Goal: Find specific page/section: Find specific page/section

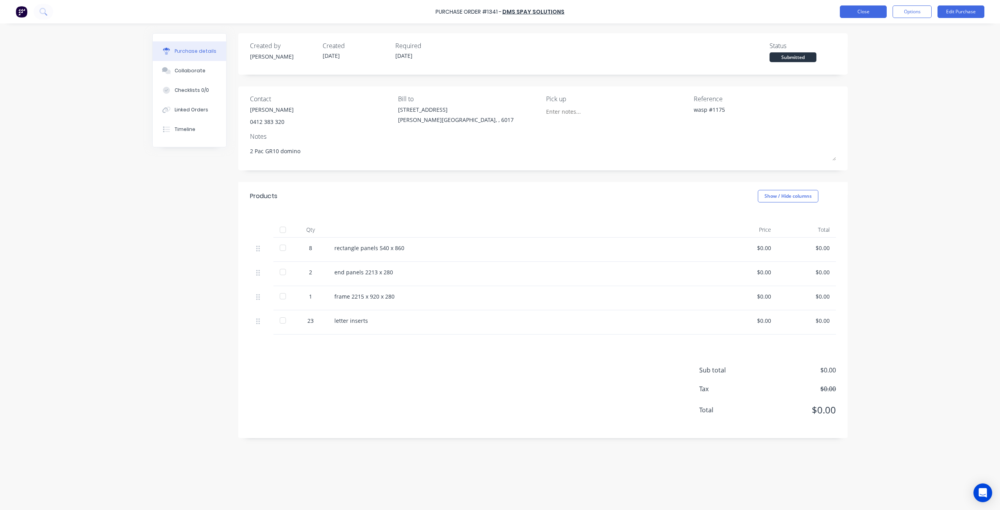
type textarea "x"
click at [849, 9] on button "Close" at bounding box center [863, 11] width 47 height 13
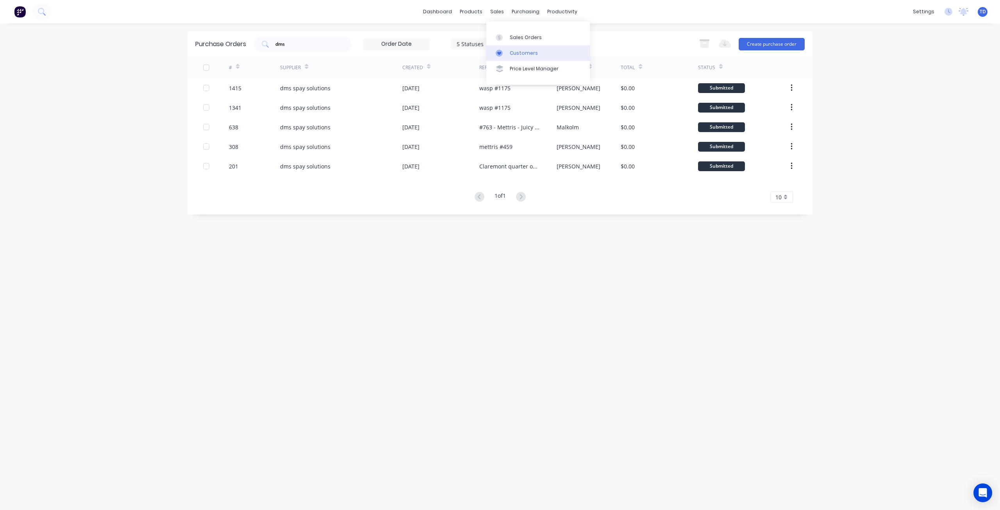
click at [509, 53] on link "Customers" at bounding box center [538, 53] width 104 height 16
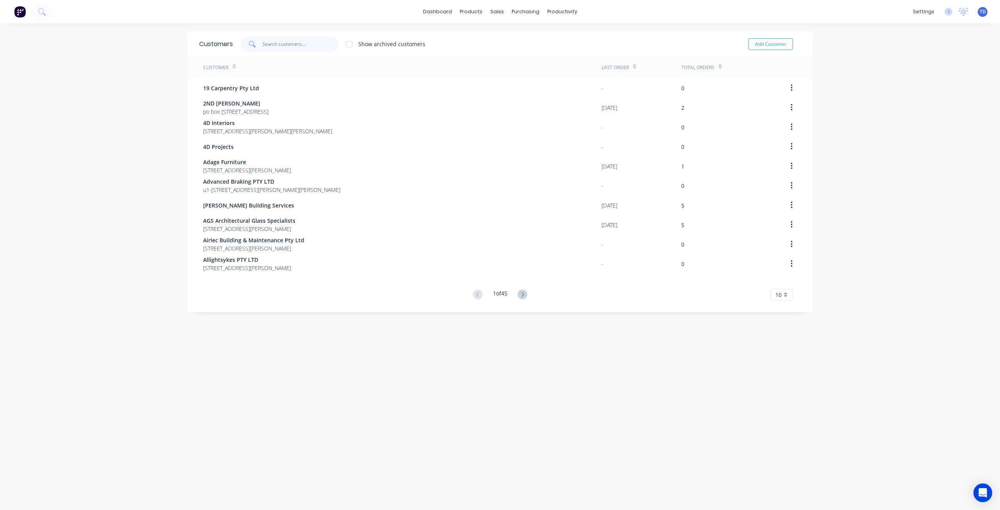
click at [281, 42] on input "text" at bounding box center [301, 44] width 76 height 16
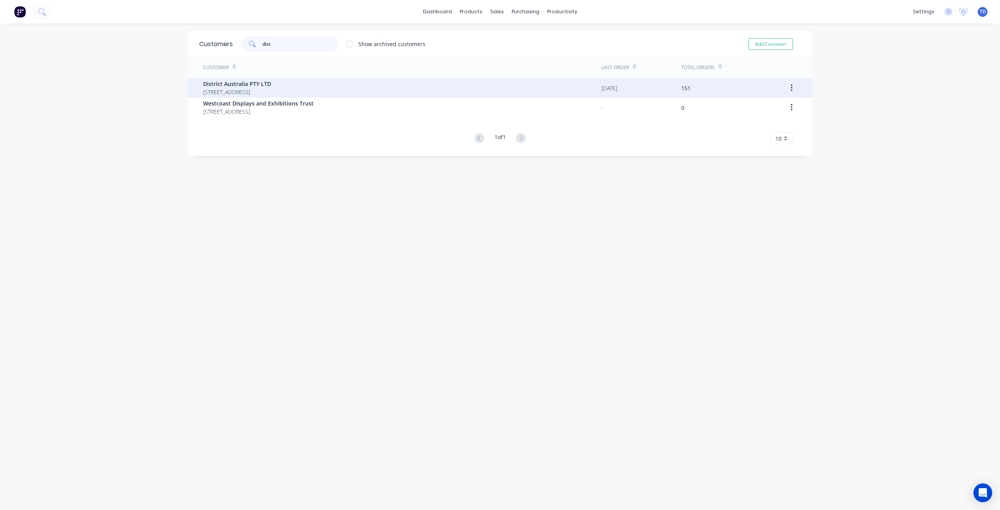
type input "dist"
click at [271, 85] on span "District Australia PTY LTD" at bounding box center [237, 84] width 68 height 8
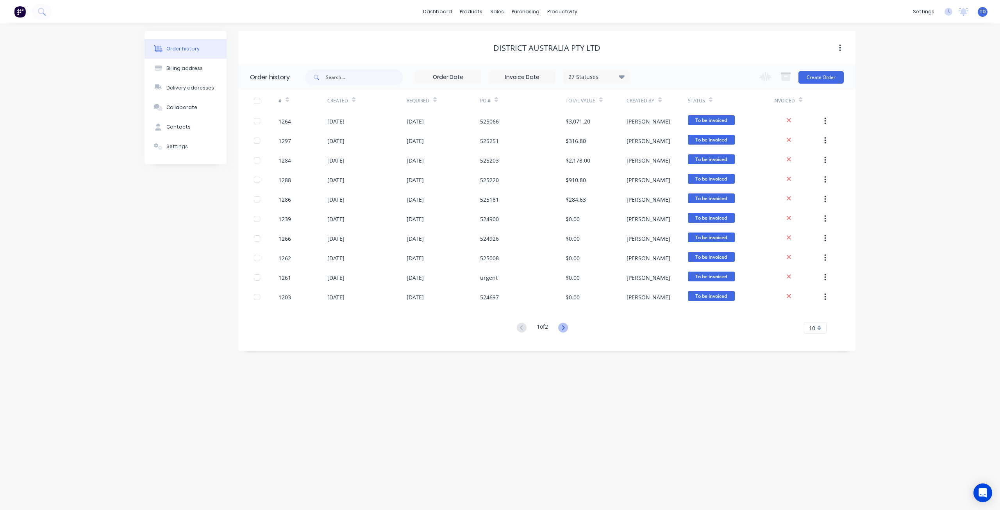
click at [563, 329] on icon at bounding box center [563, 328] width 10 height 10
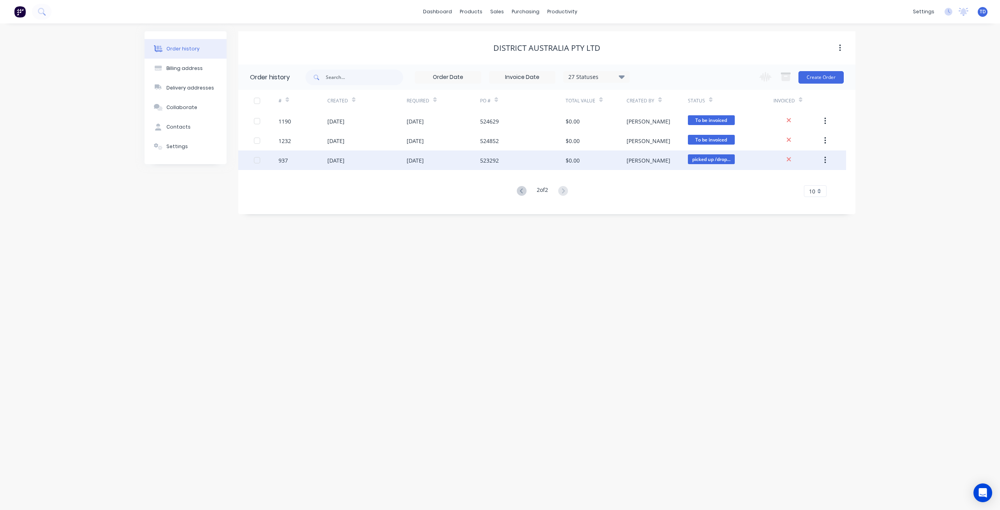
click at [619, 164] on div "$0.00" at bounding box center [596, 160] width 61 height 20
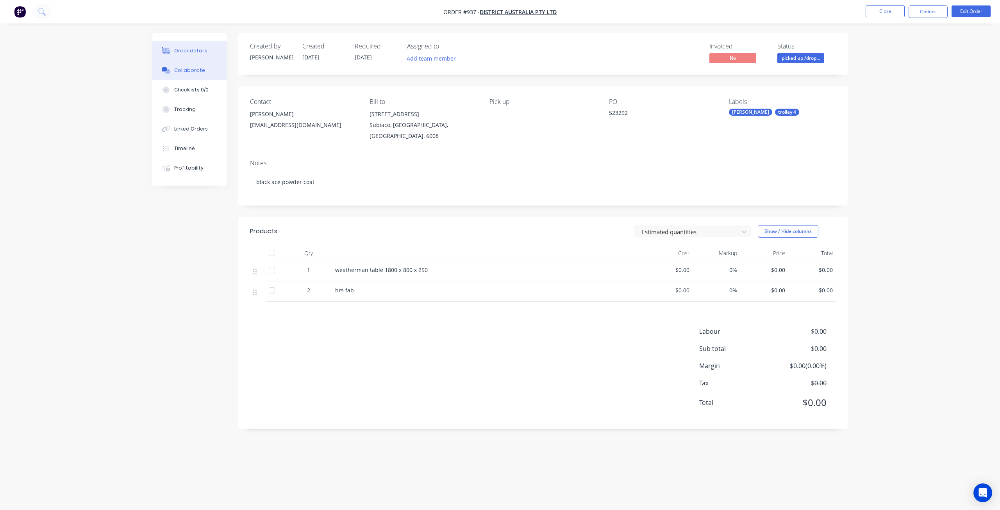
click at [188, 77] on button "Collaborate" at bounding box center [189, 71] width 74 height 20
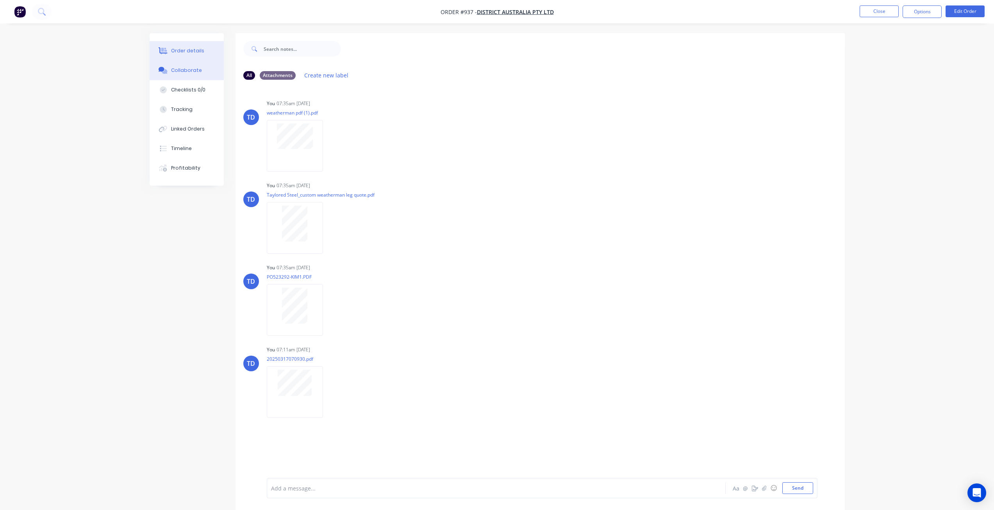
click at [190, 47] on button "Order details" at bounding box center [187, 51] width 74 height 20
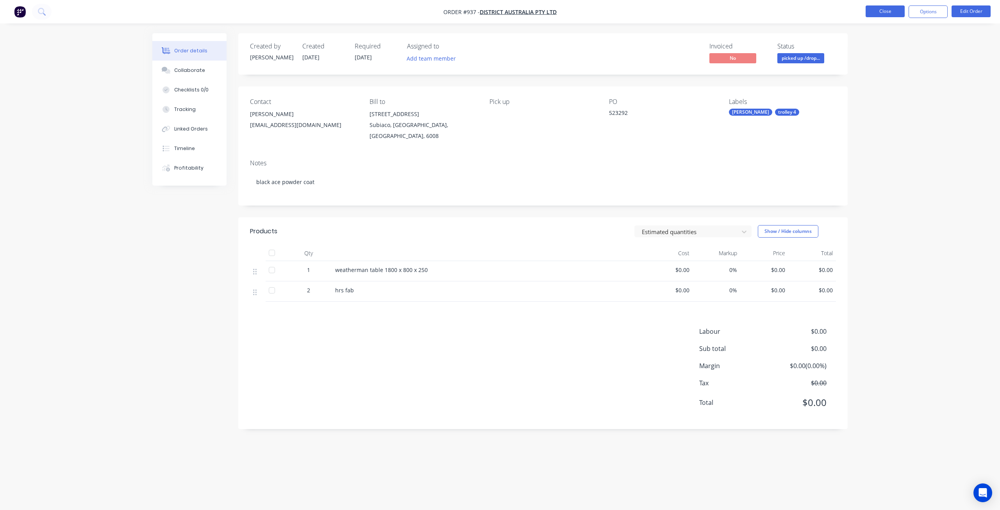
click at [876, 10] on button "Close" at bounding box center [885, 11] width 39 height 12
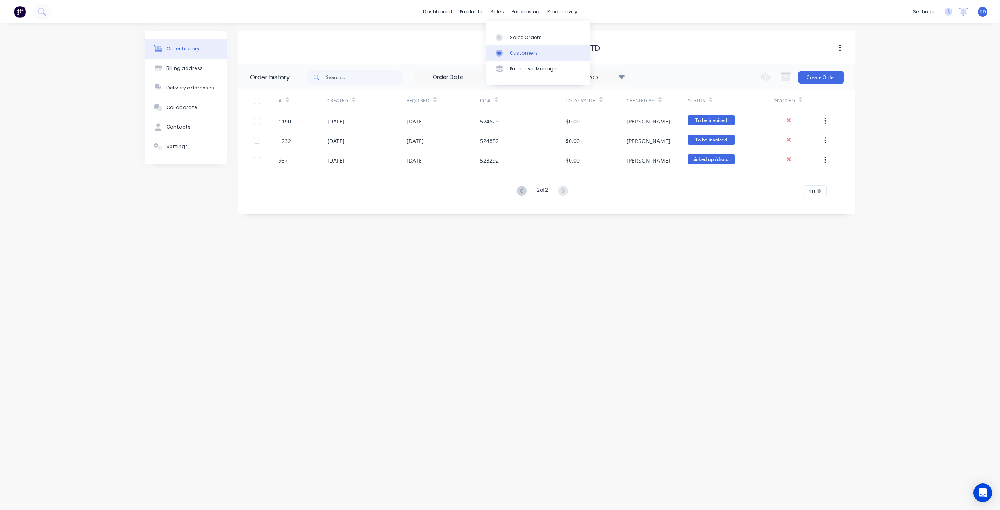
click at [515, 57] on link "Customers" at bounding box center [538, 53] width 104 height 16
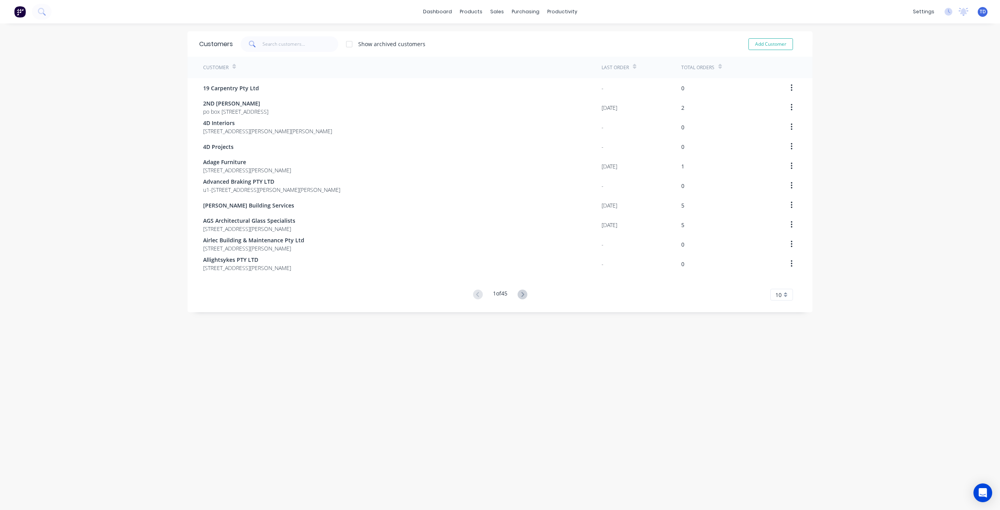
click at [283, 53] on div "Customers Show archived customers Add Customer" at bounding box center [500, 43] width 625 height 25
click at [290, 39] on input "text" at bounding box center [301, 44] width 76 height 16
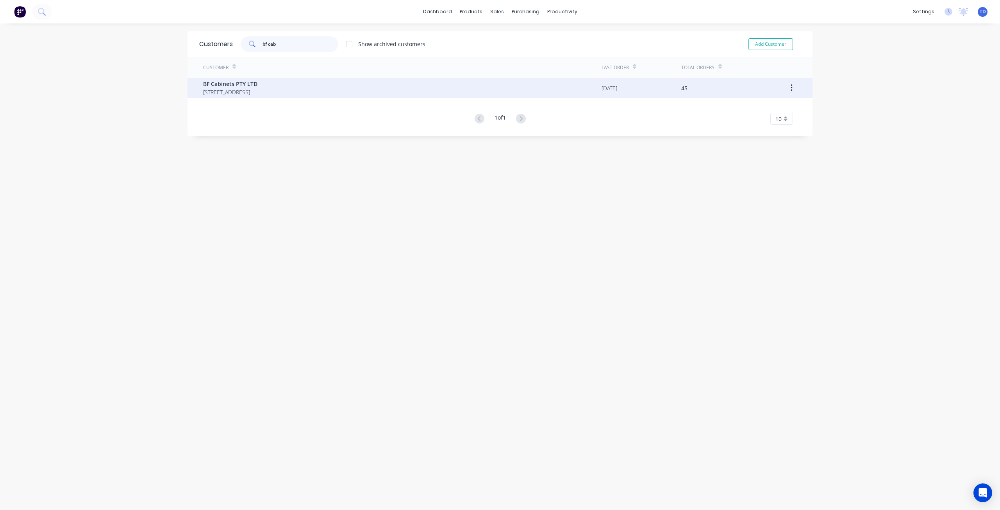
type input "bf cab"
click at [281, 88] on div "BF Cabinets PTY LTD [STREET_ADDRESS]" at bounding box center [402, 88] width 399 height 20
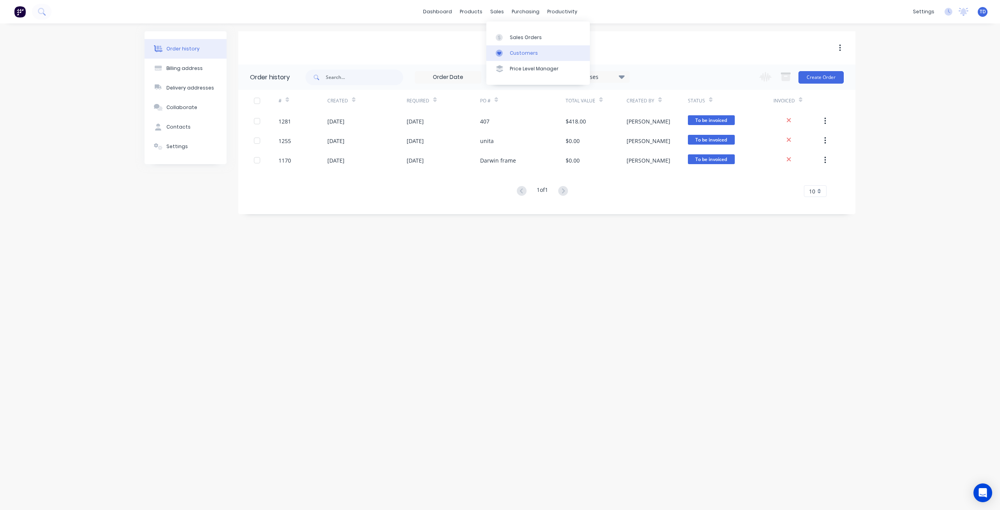
click at [507, 53] on div at bounding box center [502, 53] width 12 height 7
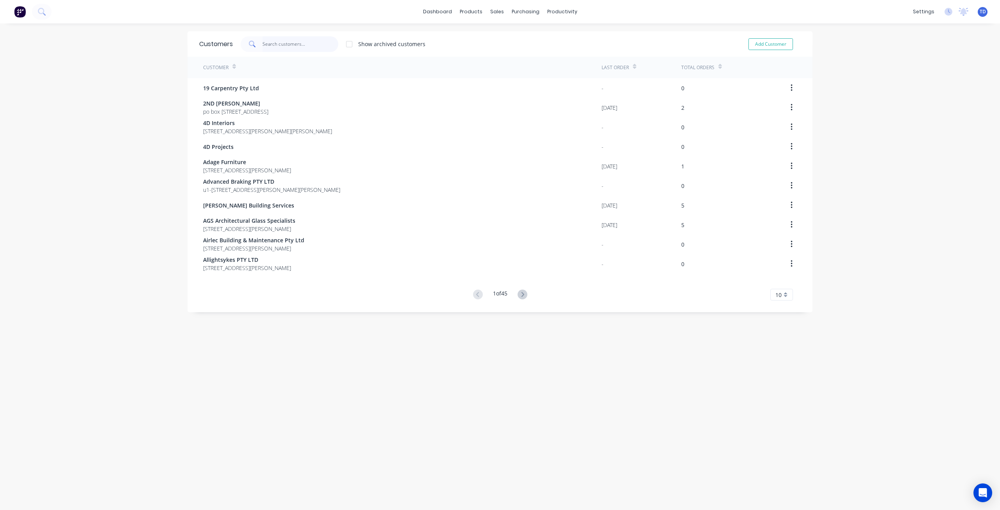
click at [291, 42] on input "text" at bounding box center [301, 44] width 76 height 16
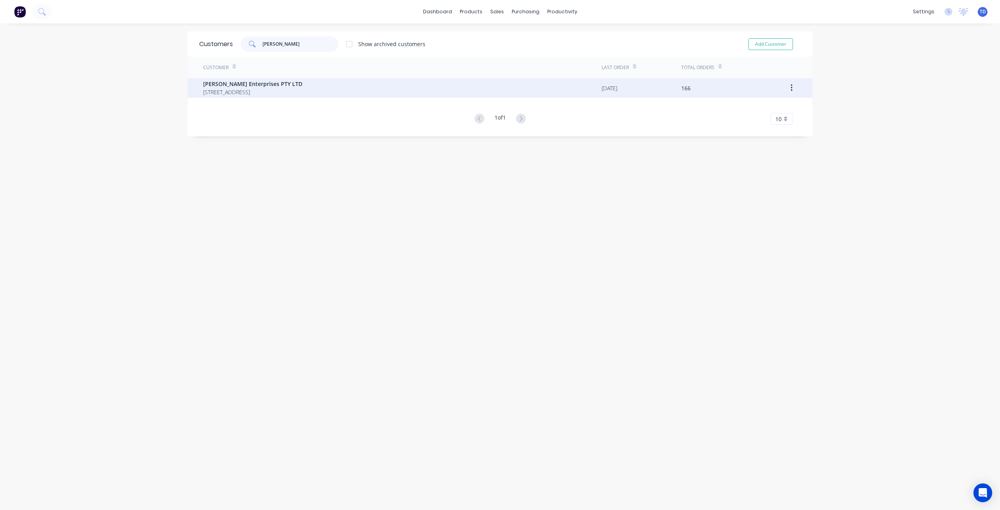
type input "[PERSON_NAME]"
click at [297, 86] on span "[PERSON_NAME] Enterprises PTY LTD" at bounding box center [252, 84] width 99 height 8
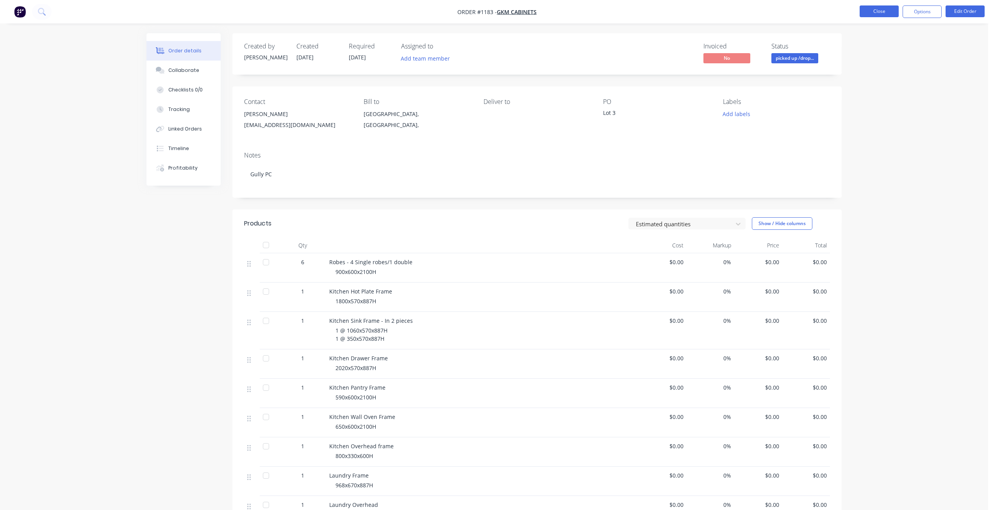
click at [879, 13] on button "Close" at bounding box center [879, 11] width 39 height 12
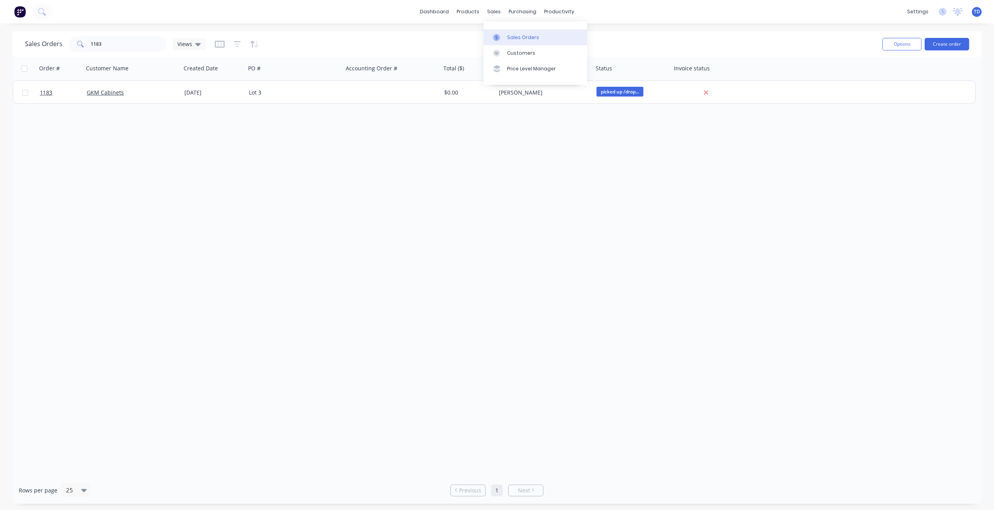
click at [504, 41] on link "Sales Orders" at bounding box center [536, 37] width 104 height 16
drag, startPoint x: 111, startPoint y: 42, endPoint x: 67, endPoint y: 37, distance: 44.0
click at [67, 38] on div "Sales Orders 1183 Views" at bounding box center [115, 44] width 181 height 16
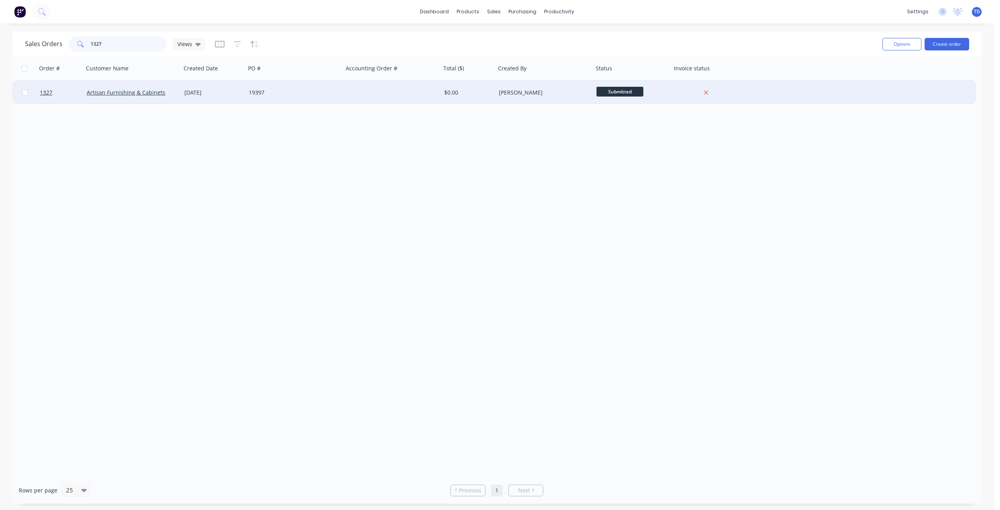
type input "1327"
click at [242, 93] on div "[DATE]" at bounding box center [213, 93] width 58 height 8
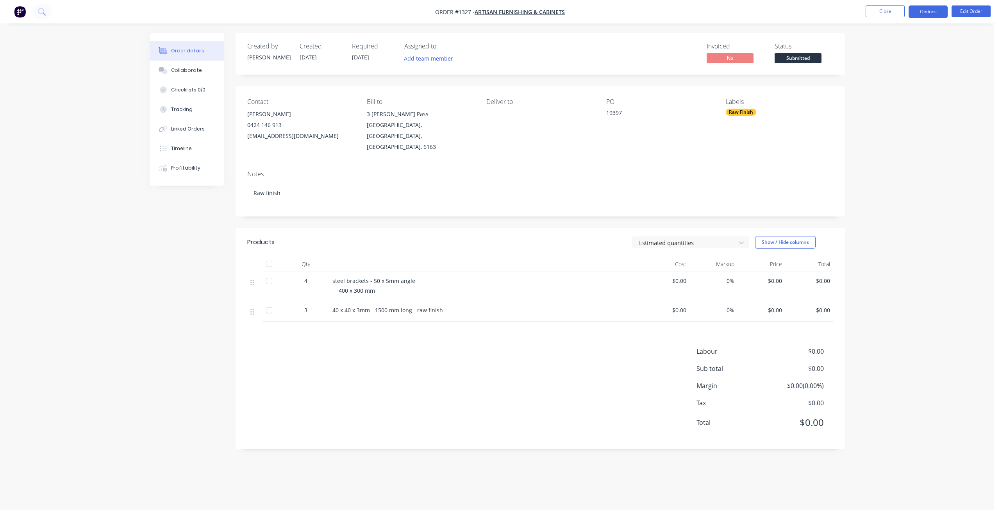
click at [932, 9] on button "Options" at bounding box center [928, 11] width 39 height 13
click at [888, 114] on div "Delivery Docket" at bounding box center [905, 109] width 72 height 11
click at [887, 80] on div "Without pricing" at bounding box center [905, 78] width 72 height 11
